Goal: Information Seeking & Learning: Learn about a topic

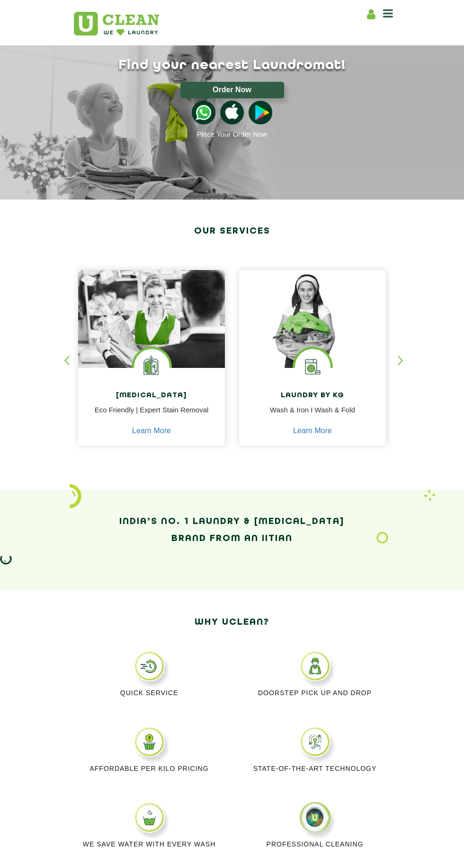
click at [390, 14] on icon at bounding box center [388, 13] width 10 height 11
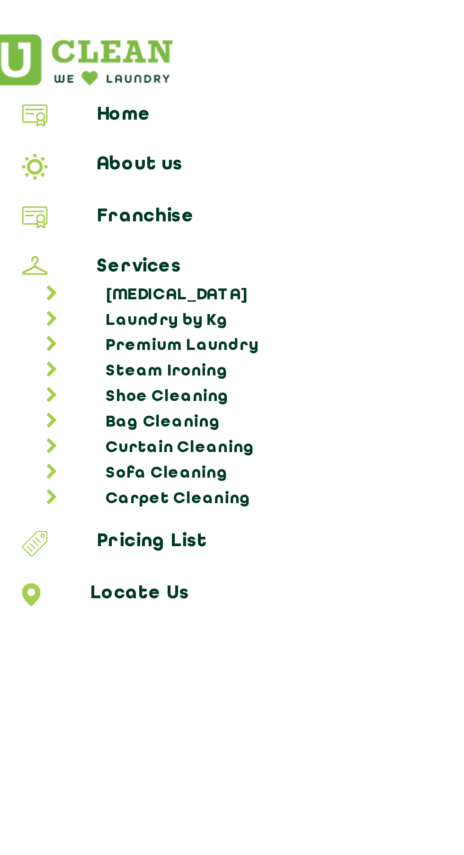
click at [86, 114] on link "Laundry by Kg" at bounding box center [236, 118] width 447 height 9
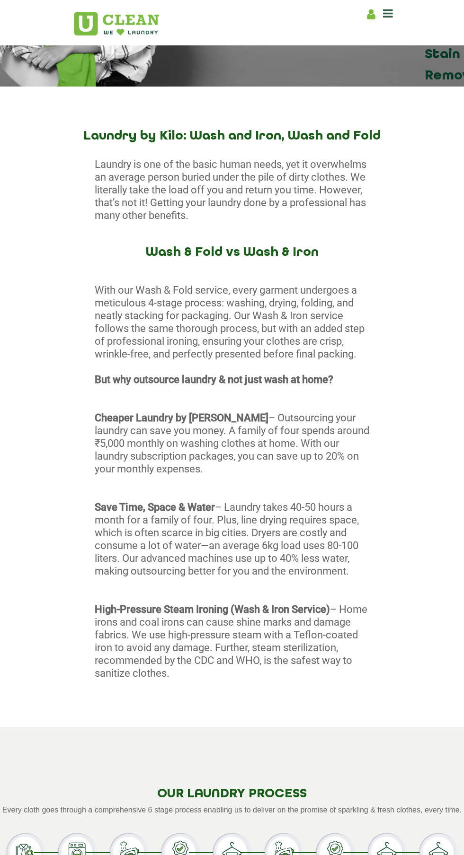
scroll to position [133, 0]
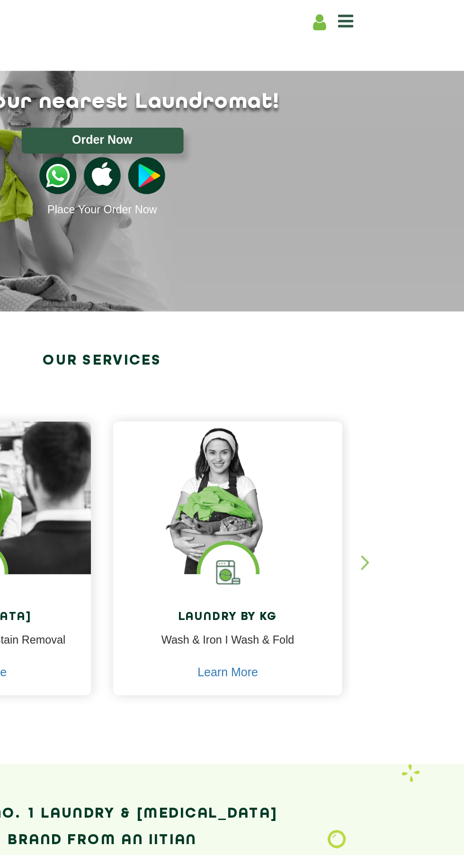
click at [389, 18] on icon at bounding box center [388, 13] width 10 height 11
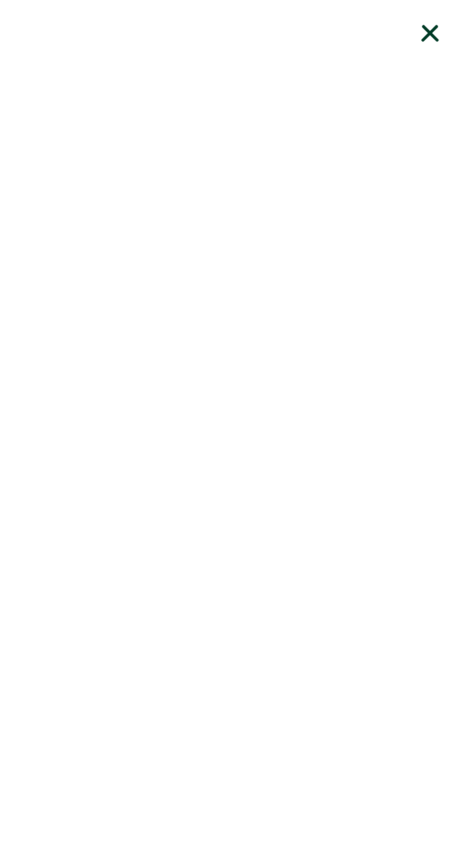
click at [439, 30] on icon at bounding box center [441, 22] width 19 height 19
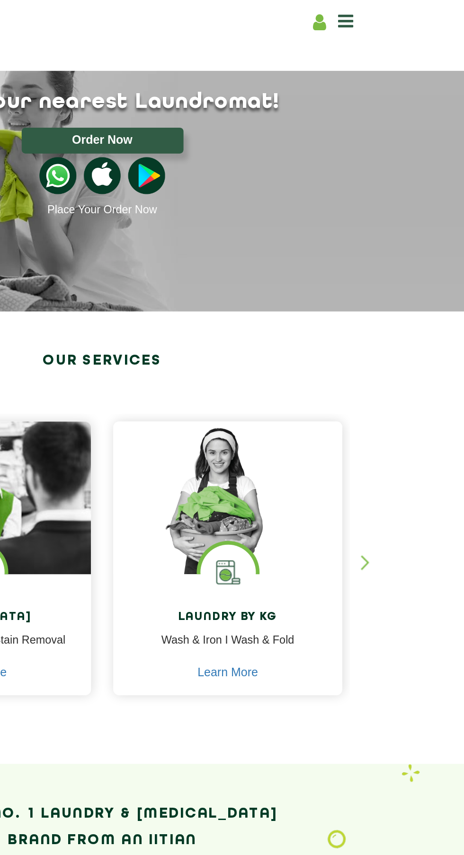
click at [388, 13] on icon at bounding box center [388, 13] width 10 height 11
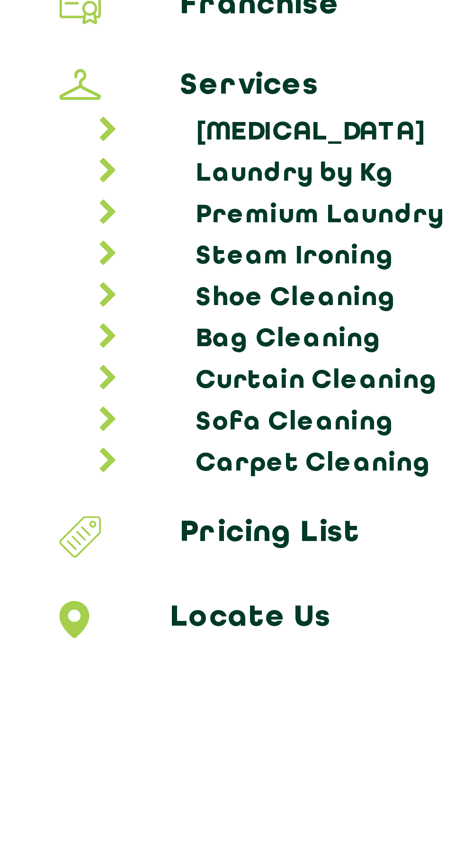
click at [86, 145] on link "Shoe Cleaning" at bounding box center [236, 147] width 447 height 9
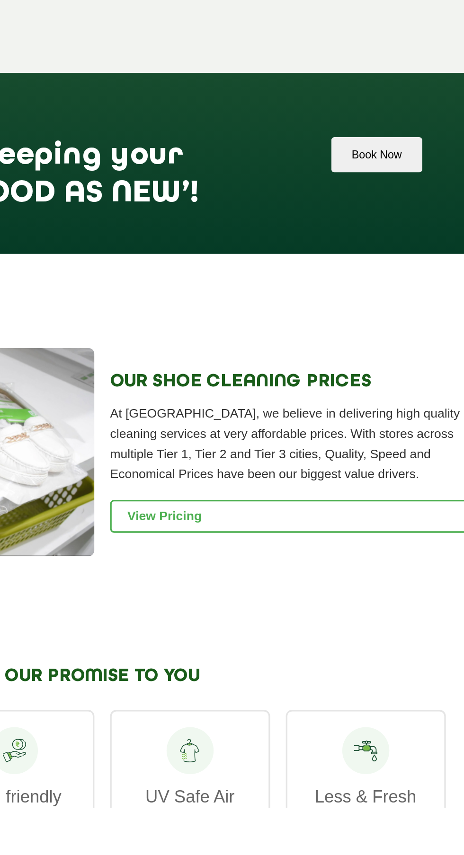
scroll to position [446, 0]
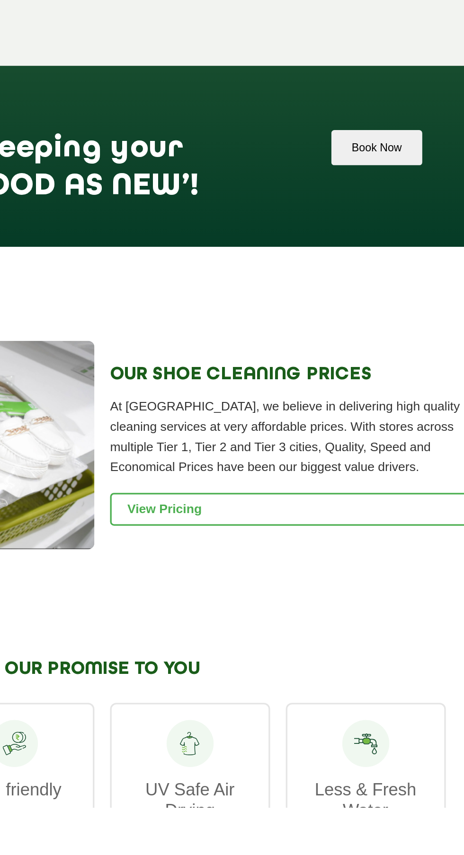
click at [319, 667] on link "View Pricing" at bounding box center [346, 675] width 218 height 20
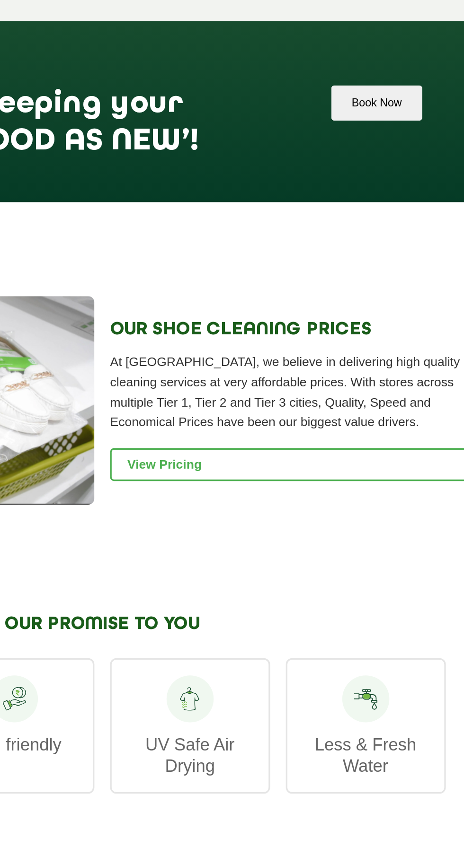
scroll to position [542, 0]
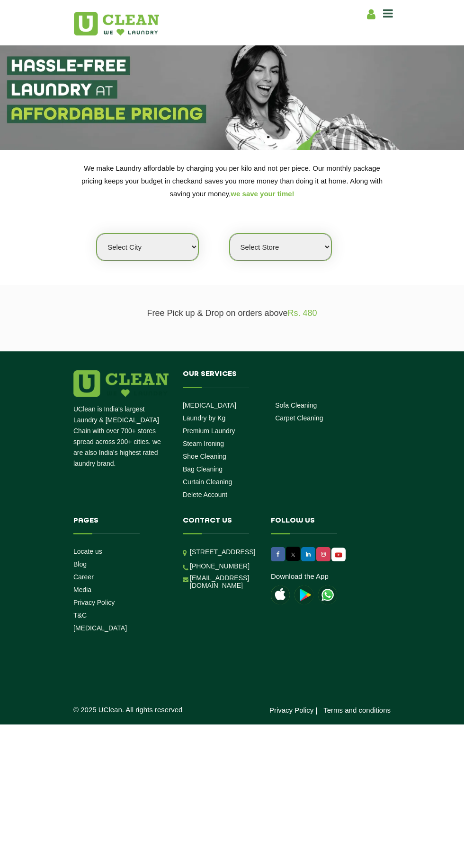
click at [182, 254] on select "Select city Aalo Agartala Agra Ahmedabad Akola Aligarh Alwar - UClean Select Am…" at bounding box center [147, 247] width 102 height 27
select select "23"
click at [96, 234] on select "Select city Aalo Agartala Agra Ahmedabad Akola Aligarh Alwar - UClean Select Am…" at bounding box center [147, 247] width 102 height 27
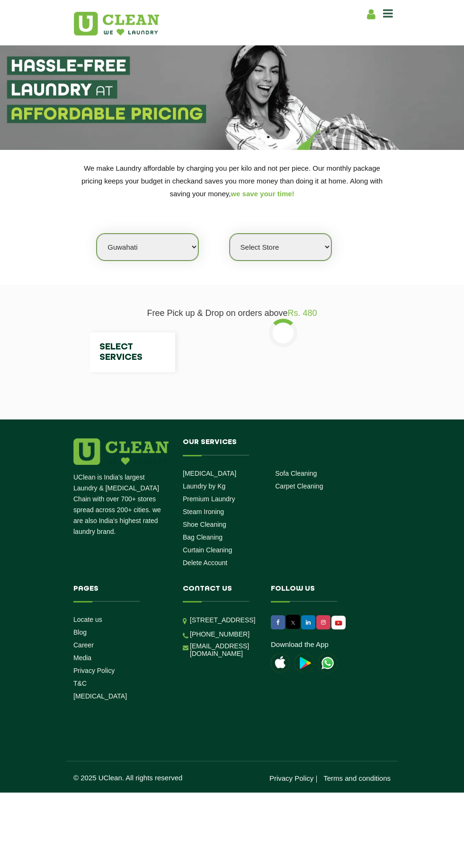
select select "0"
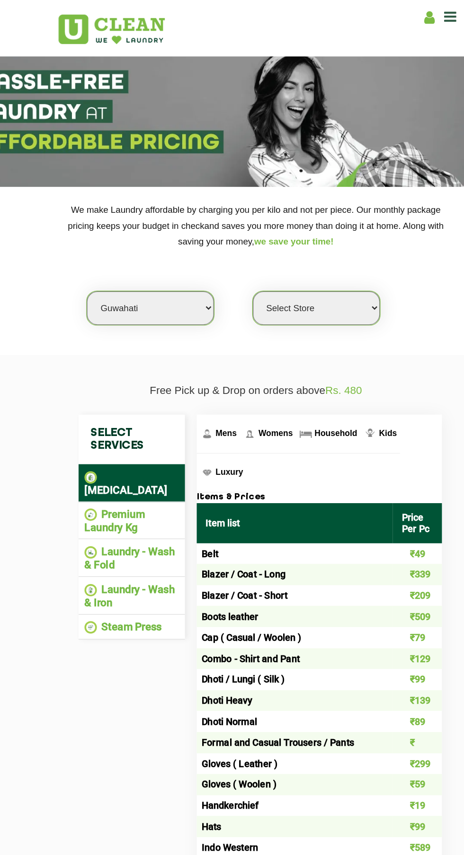
click at [152, 467] on li "Laundry - Wash & Iron" at bounding box center [133, 477] width 76 height 21
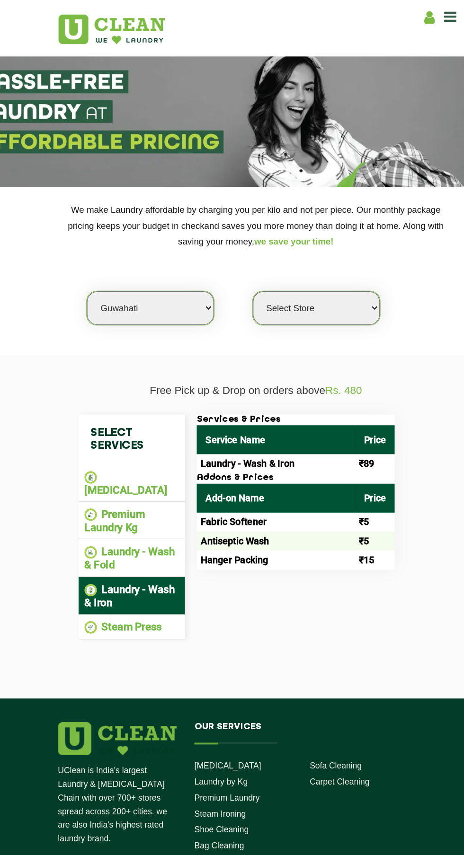
click at [158, 437] on li "Laundry - Wash & Fold" at bounding box center [133, 447] width 76 height 21
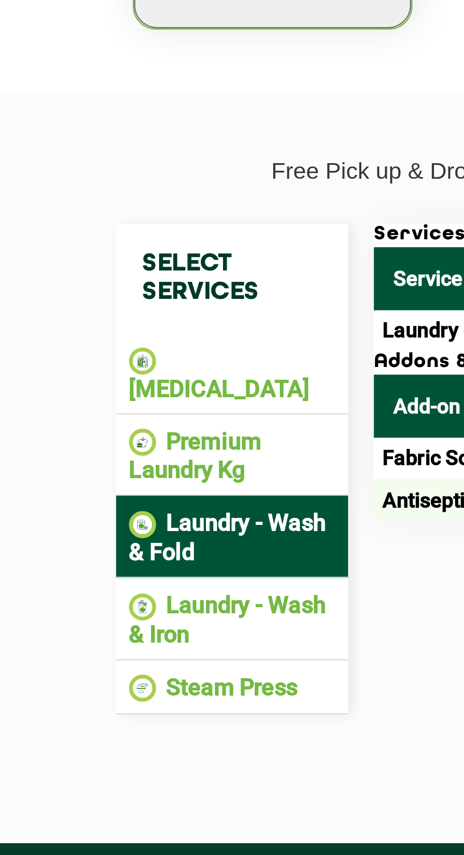
click at [96, 408] on li "Premium Laundry Kg" at bounding box center [133, 417] width 76 height 21
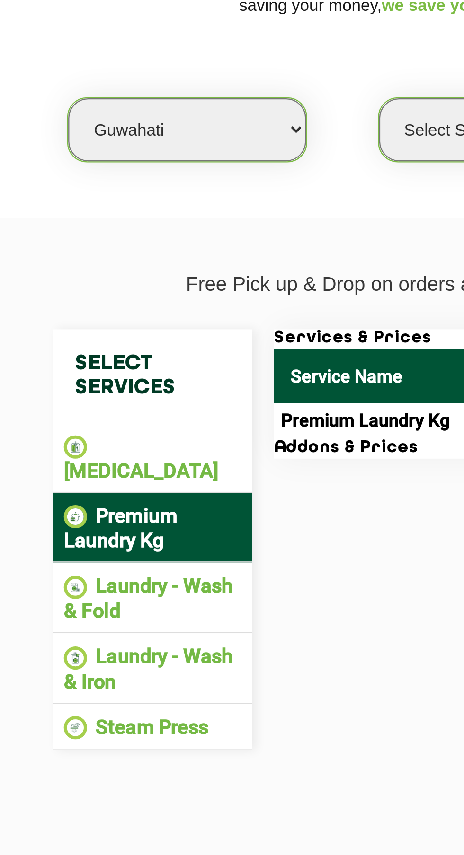
click at [156, 385] on li "[MEDICAL_DATA]" at bounding box center [133, 387] width 76 height 21
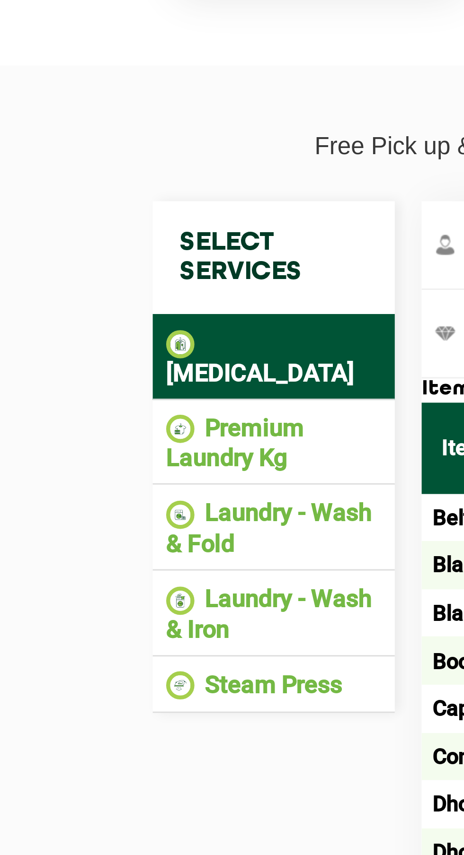
click at [153, 467] on li "Laundry - Wash & Iron" at bounding box center [133, 477] width 76 height 21
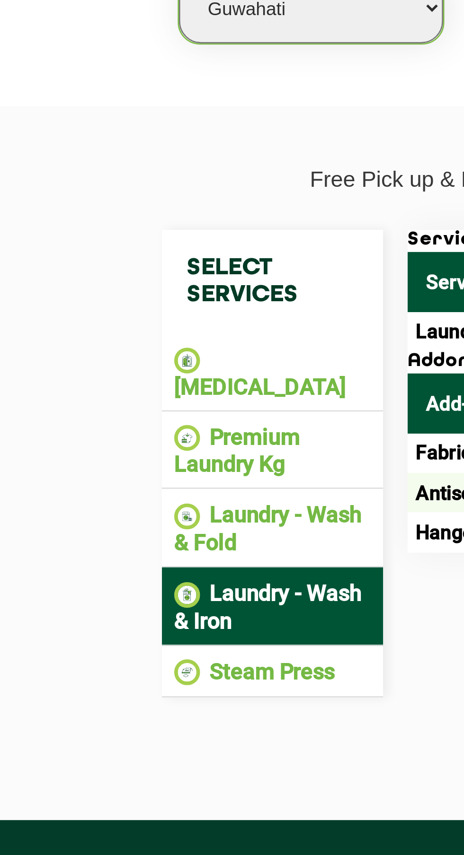
click at [141, 440] on li "Laundry - Wash & Fold" at bounding box center [133, 447] width 76 height 21
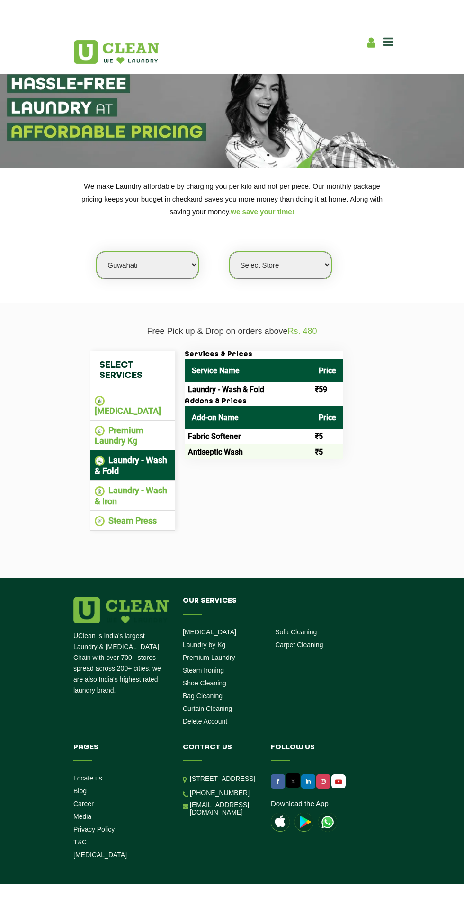
scroll to position [10, 0]
